Goal: Task Accomplishment & Management: Use online tool/utility

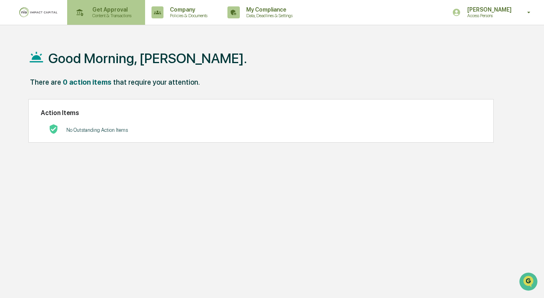
click at [140, 4] on div "Get Approval Content & Transactions" at bounding box center [105, 12] width 70 height 25
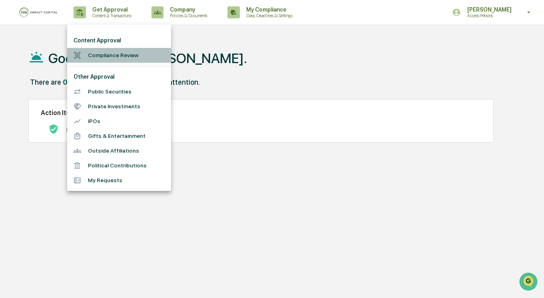
click at [151, 58] on li "Compliance Review" at bounding box center [119, 55] width 104 height 15
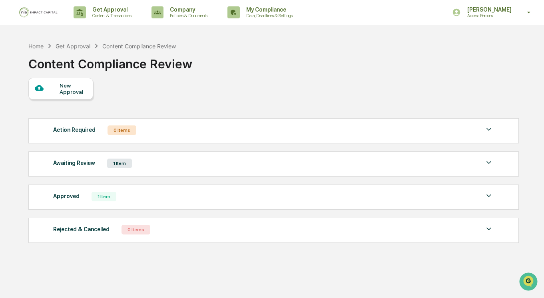
click at [190, 166] on div "Awaiting Review 1 Item" at bounding box center [273, 163] width 441 height 11
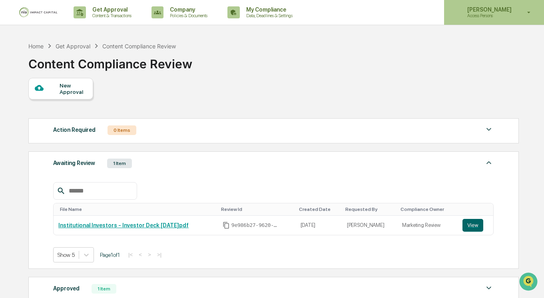
click at [489, 20] on div "Nicole Dodson Access Persons" at bounding box center [494, 12] width 100 height 25
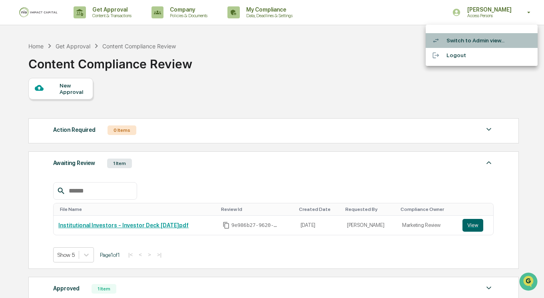
click at [471, 45] on li "Switch to Admin view..." at bounding box center [482, 40] width 112 height 15
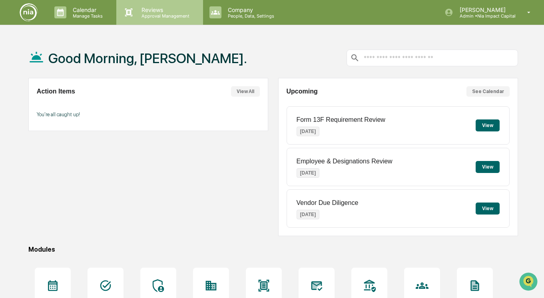
click at [142, 10] on p "Reviews" at bounding box center [164, 9] width 58 height 7
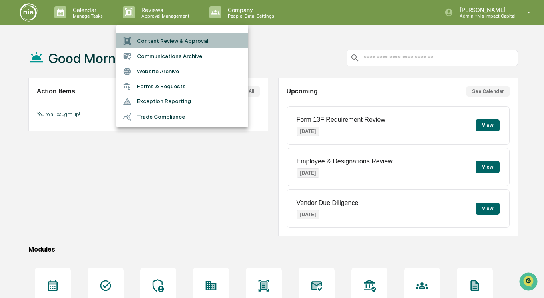
click at [169, 45] on li "Content Review & Approval" at bounding box center [182, 40] width 132 height 15
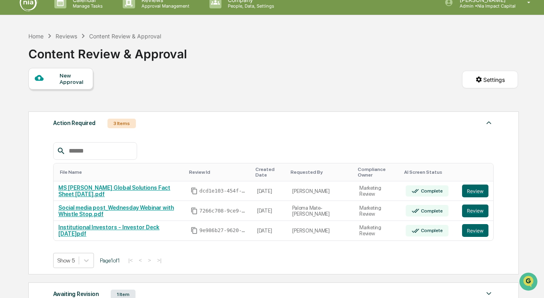
scroll to position [10, 0]
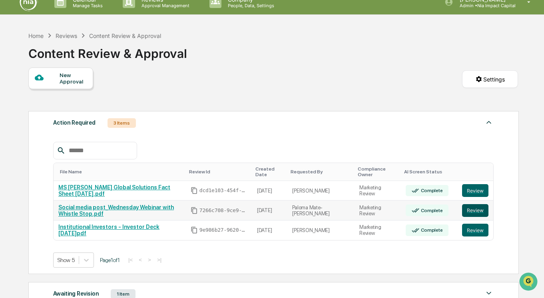
click at [483, 214] on button "Review" at bounding box center [475, 210] width 26 height 13
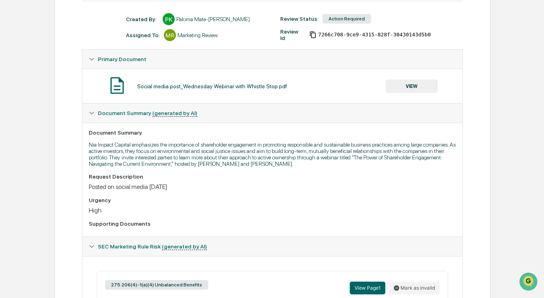
scroll to position [254, 0]
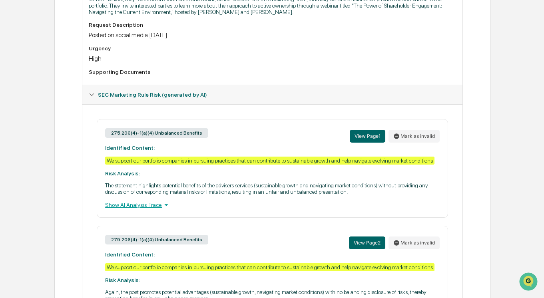
click at [128, 218] on div "275.206(4)-1(a)(4) Unbalanced Benefits View Page 1 Mark as invalid Identified C…" at bounding box center [272, 168] width 351 height 99
click at [128, 210] on div "Show AI Analysis Trace" at bounding box center [272, 205] width 335 height 9
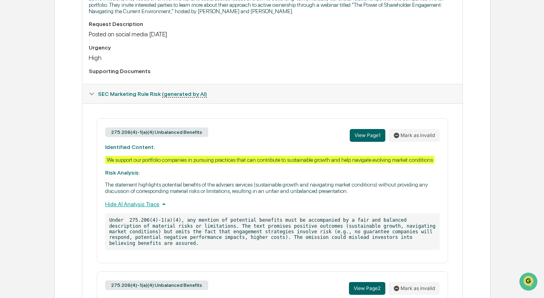
scroll to position [252, 0]
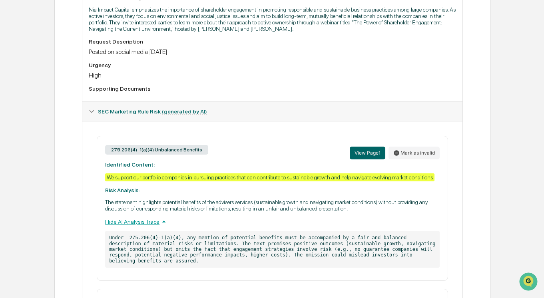
click at [191, 212] on p "The statement highlights potential benefits of the advisers services (sustainab…" at bounding box center [272, 205] width 335 height 13
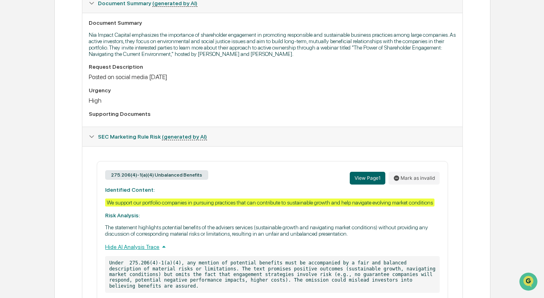
scroll to position [209, 0]
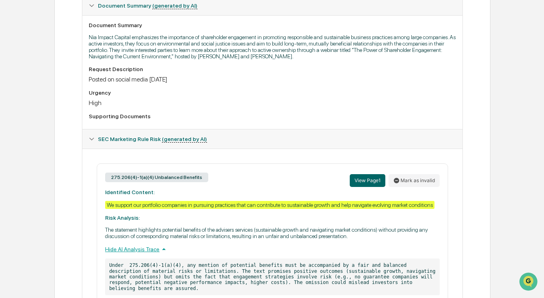
click at [186, 209] on div "We support our portfolio companies in pursuing practices that can contribute to…" at bounding box center [269, 205] width 329 height 8
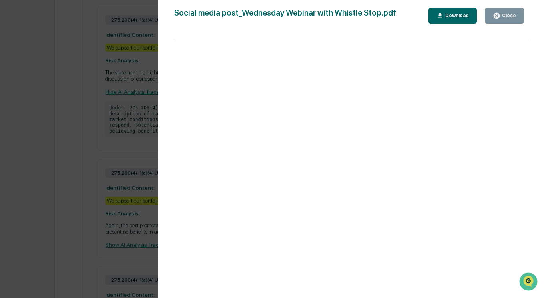
scroll to position [368, 0]
click at [502, 17] on div "Close" at bounding box center [509, 16] width 16 height 6
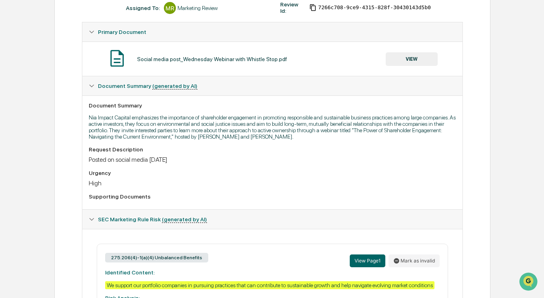
scroll to position [132, 0]
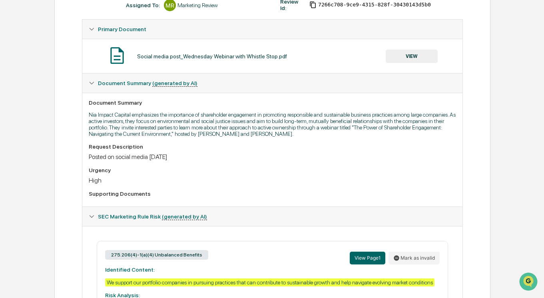
click at [152, 161] on div "Posted on social media [DATE]" at bounding box center [272, 157] width 367 height 8
drag, startPoint x: 90, startPoint y: 150, endPoint x: 185, endPoint y: 190, distance: 103.1
click at [185, 190] on div "Request Description Posted on social media today Urgency High Supporting Docume…" at bounding box center [272, 172] width 367 height 57
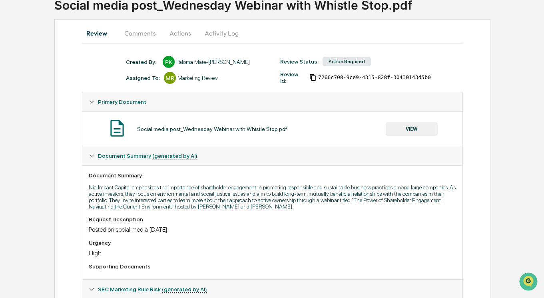
scroll to position [60, 0]
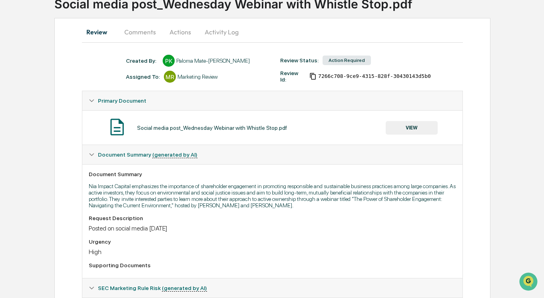
click at [405, 132] on button "VIEW" at bounding box center [412, 128] width 52 height 14
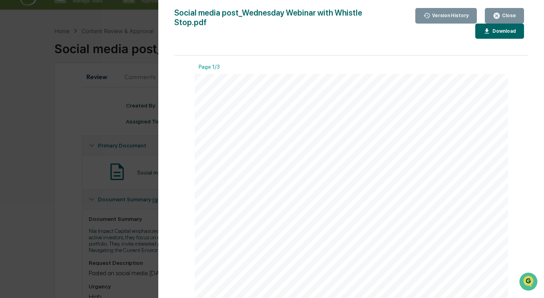
scroll to position [0, 0]
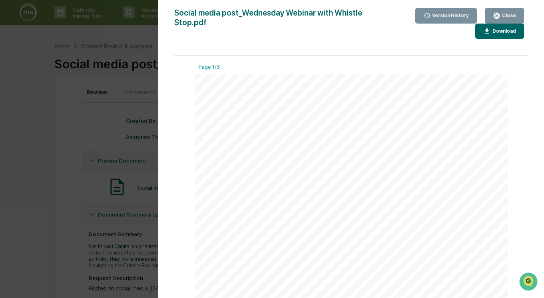
click at [510, 15] on div "Close" at bounding box center [509, 16] width 16 height 6
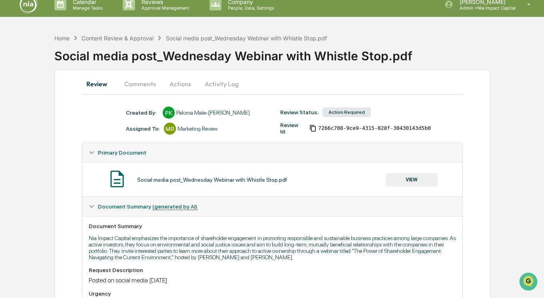
scroll to position [9, 0]
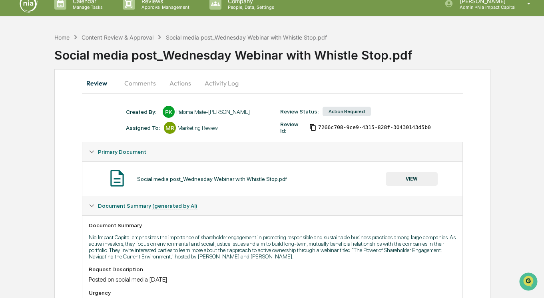
click at [206, 84] on button "Activity Log" at bounding box center [221, 83] width 47 height 19
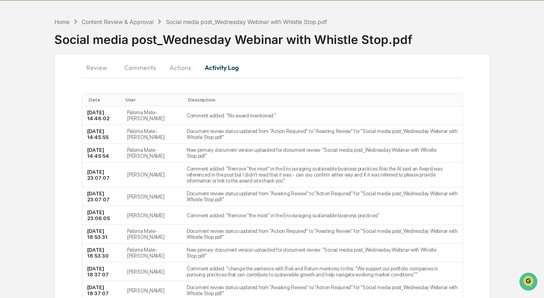
scroll to position [0, 0]
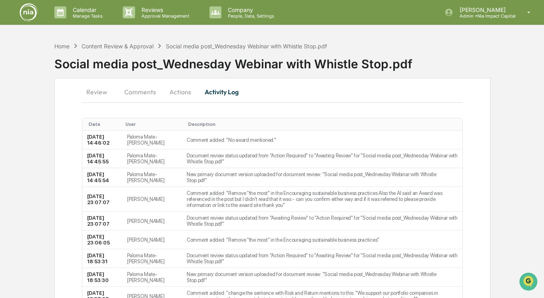
click at [97, 92] on button "Review" at bounding box center [100, 91] width 36 height 19
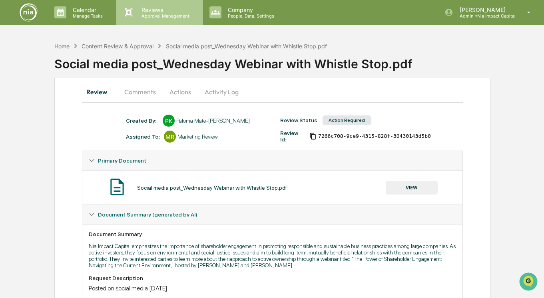
click at [155, 14] on p "Approval Management" at bounding box center [164, 16] width 58 height 6
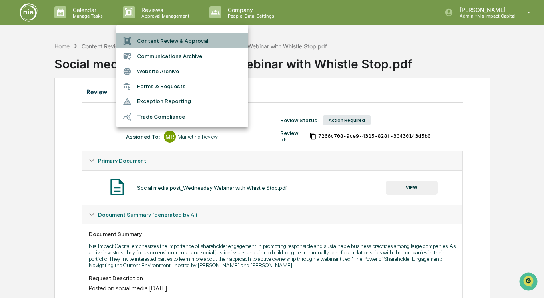
click at [154, 43] on li "Content Review & Approval" at bounding box center [182, 40] width 132 height 15
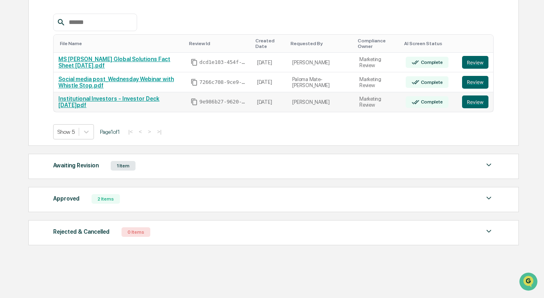
scroll to position [141, 0]
click at [225, 201] on div "Approved 2 Items" at bounding box center [273, 199] width 441 height 11
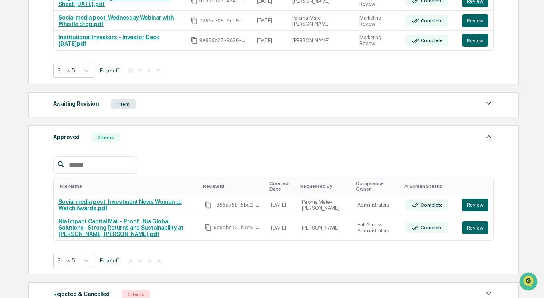
scroll to position [202, 0]
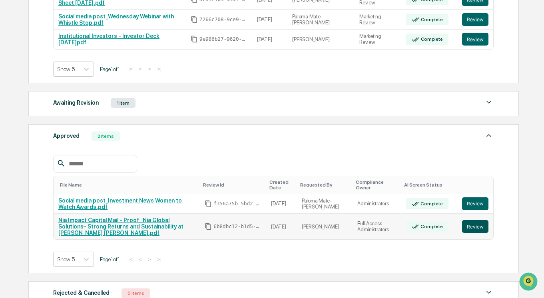
click at [476, 231] on button "Review" at bounding box center [475, 226] width 26 height 13
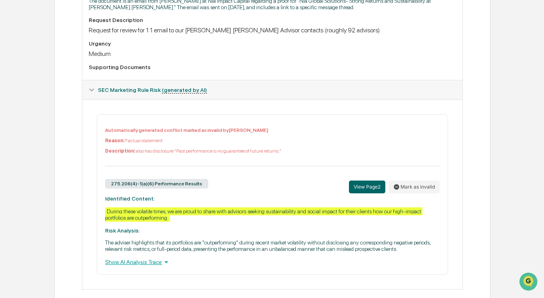
scroll to position [245, 0]
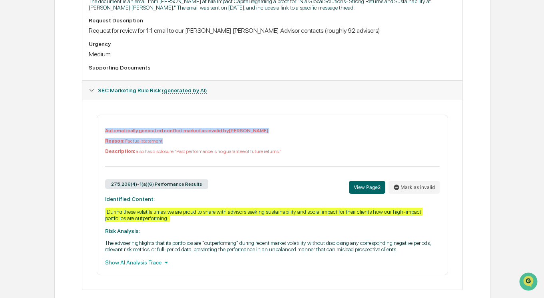
drag, startPoint x: 106, startPoint y: 132, endPoint x: 284, endPoint y: 160, distance: 179.6
click at [284, 160] on div "Automatically generated conflict marked as invalid by [PERSON_NAME] Reason: Fac…" at bounding box center [272, 147] width 335 height 39
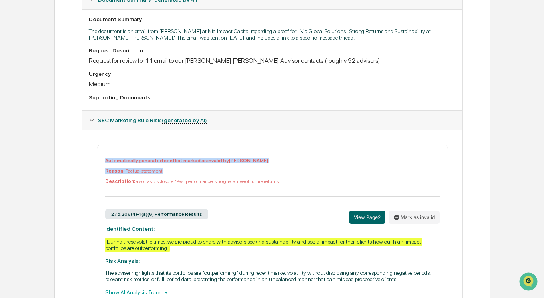
scroll to position [232, 0]
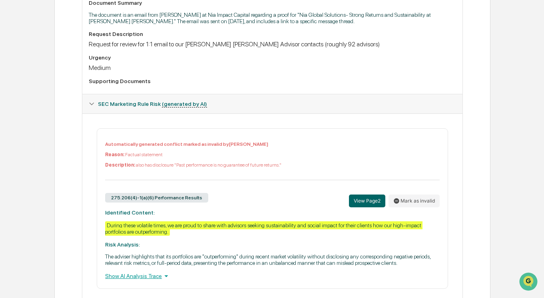
click at [211, 147] on p "Automatically generated conflict marked as invalid by [PERSON_NAME]" at bounding box center [272, 145] width 335 height 6
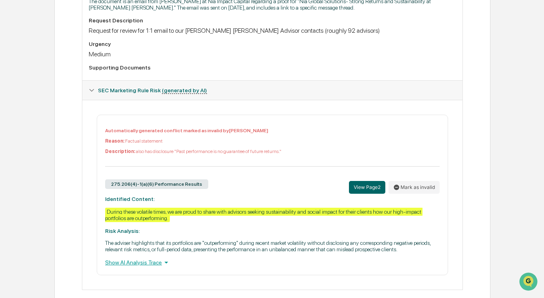
scroll to position [248, 0]
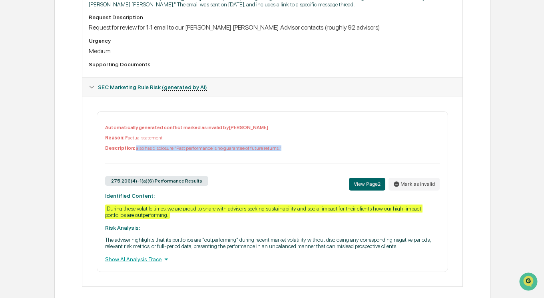
drag, startPoint x: 134, startPoint y: 153, endPoint x: 324, endPoint y: 154, distance: 189.9
click at [324, 151] on p "Description: also has disclosure "Past performance is no guarantee of future re…" at bounding box center [272, 149] width 335 height 6
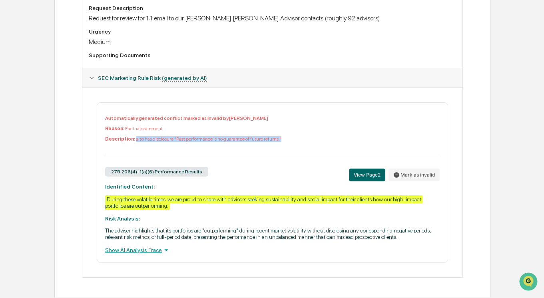
scroll to position [272, 0]
click at [159, 248] on div "Show AI Analysis Trace" at bounding box center [272, 250] width 335 height 9
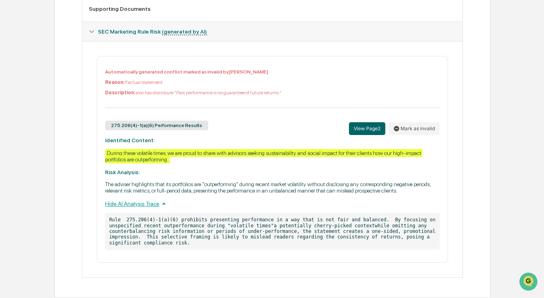
scroll to position [0, 0]
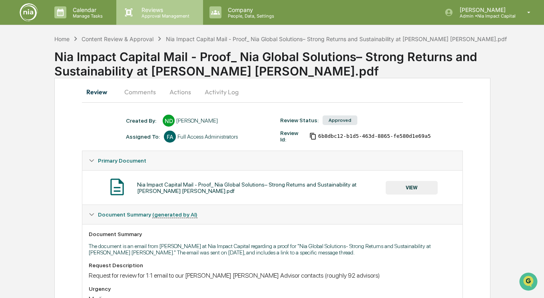
click at [150, 11] on p "Reviews" at bounding box center [164, 9] width 58 height 7
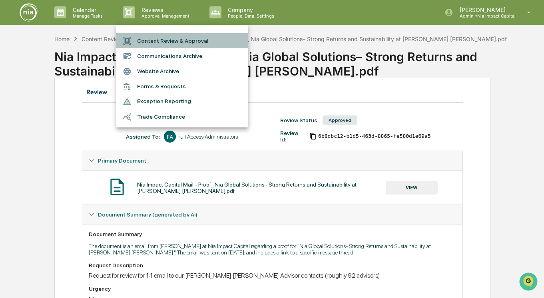
click at [158, 42] on li "Content Review & Approval" at bounding box center [182, 40] width 132 height 15
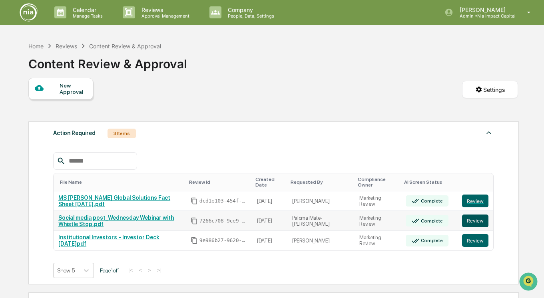
click at [485, 222] on button "Review" at bounding box center [475, 221] width 26 height 13
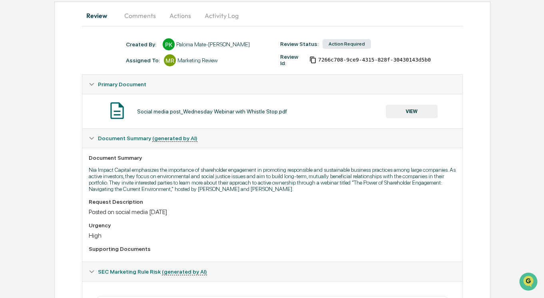
scroll to position [78, 0]
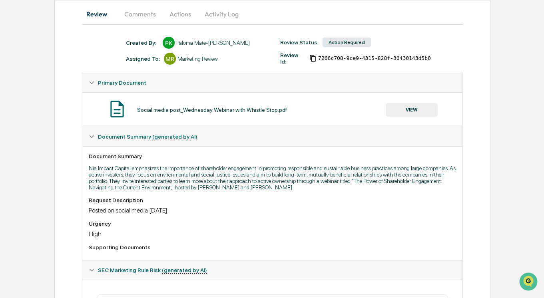
click at [409, 114] on button "VIEW" at bounding box center [412, 110] width 52 height 14
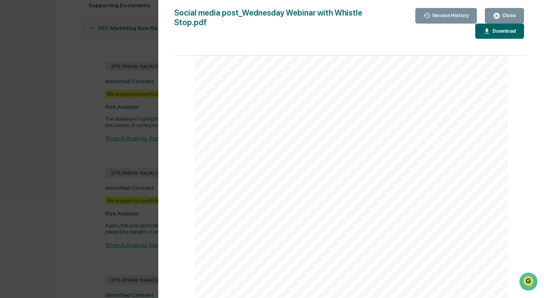
scroll to position [141, 0]
click at [293, 103] on div at bounding box center [352, 116] width 314 height 367
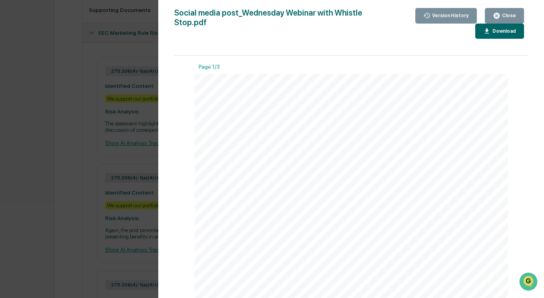
click at [500, 18] on icon "button" at bounding box center [497, 16] width 8 height 8
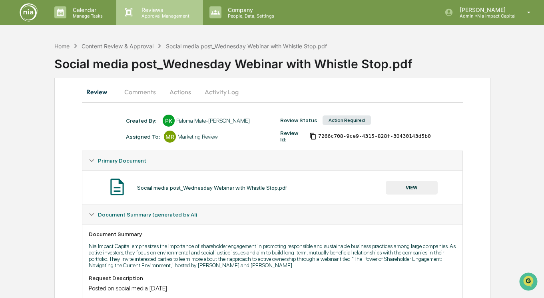
click at [159, 12] on p "Reviews" at bounding box center [164, 9] width 58 height 7
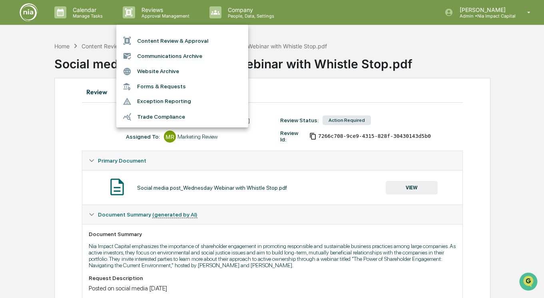
click at [155, 40] on li "Content Review & Approval" at bounding box center [182, 40] width 132 height 15
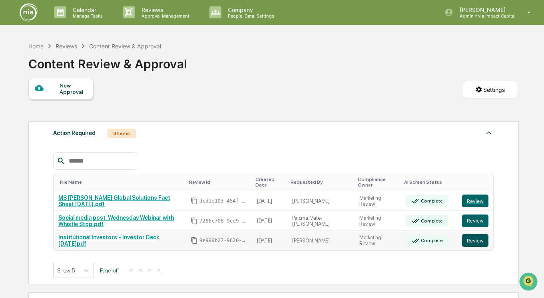
click at [471, 242] on button "Review" at bounding box center [475, 240] width 26 height 13
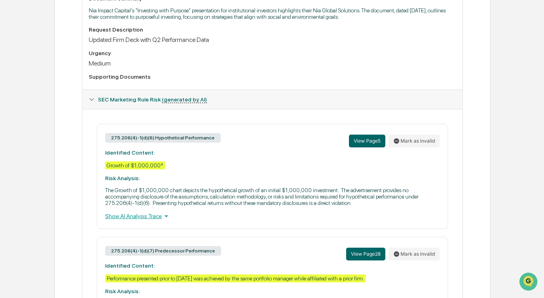
scroll to position [239, 0]
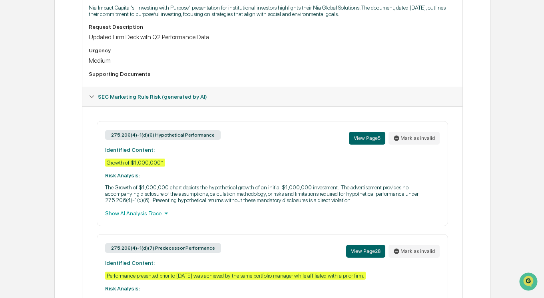
click at [166, 218] on icon at bounding box center [166, 213] width 9 height 9
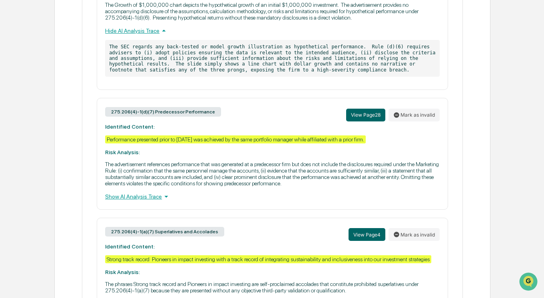
scroll to position [419, 0]
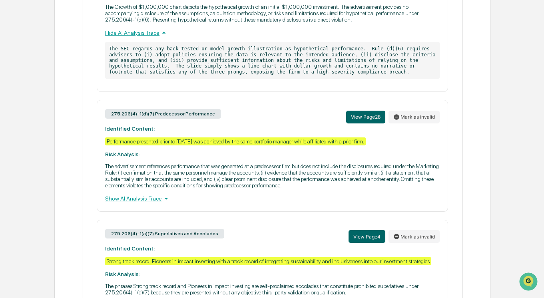
click at [156, 203] on div "Show AI Analysis Trace" at bounding box center [272, 198] width 335 height 9
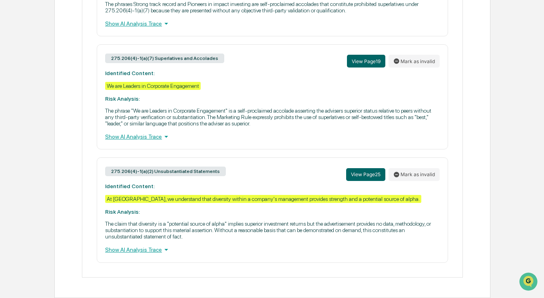
scroll to position [771, 0]
click at [161, 247] on div "Show AI Analysis Trace" at bounding box center [272, 250] width 335 height 9
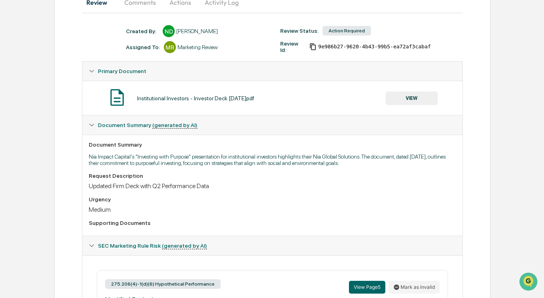
scroll to position [0, 0]
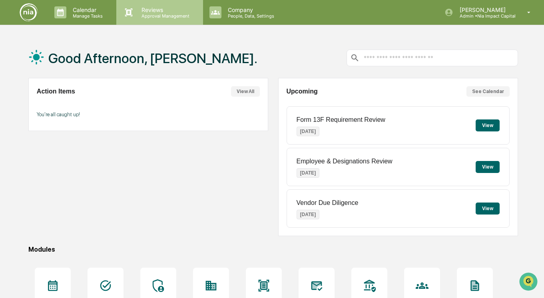
click at [176, 12] on p "Reviews" at bounding box center [164, 9] width 58 height 7
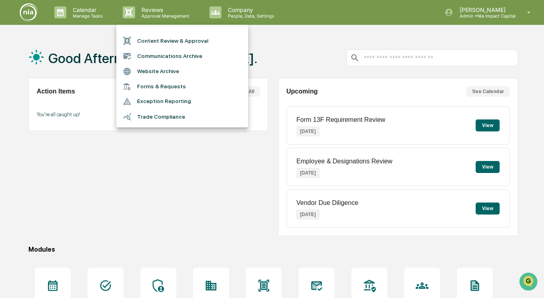
click at [170, 37] on li "Content Review & Approval" at bounding box center [182, 40] width 132 height 15
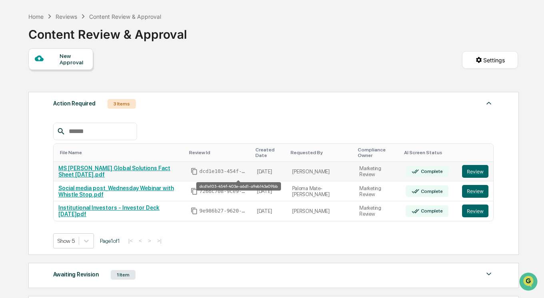
scroll to position [30, 0]
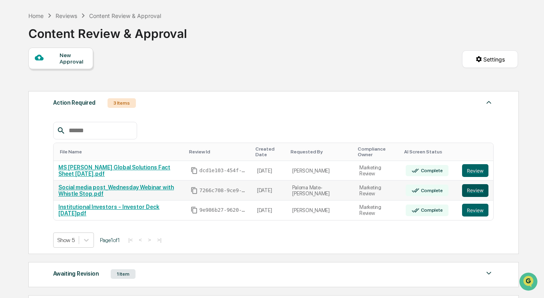
click at [479, 192] on button "Review" at bounding box center [475, 190] width 26 height 13
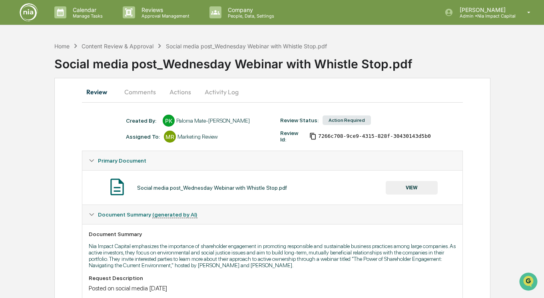
click at [212, 99] on button "Activity Log" at bounding box center [221, 91] width 47 height 19
